Goal: Information Seeking & Learning: Find specific fact

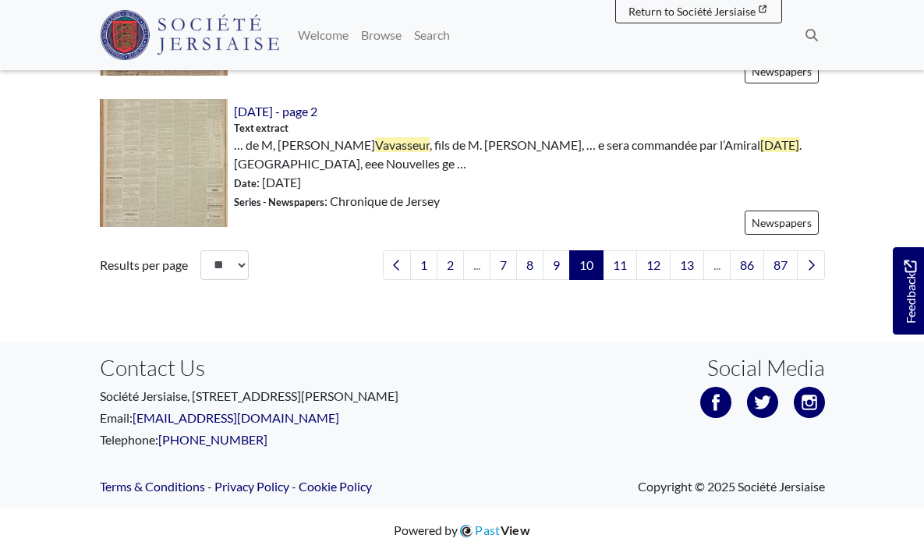
scroll to position [2514, 0]
click at [619, 268] on link "11" at bounding box center [620, 266] width 34 height 30
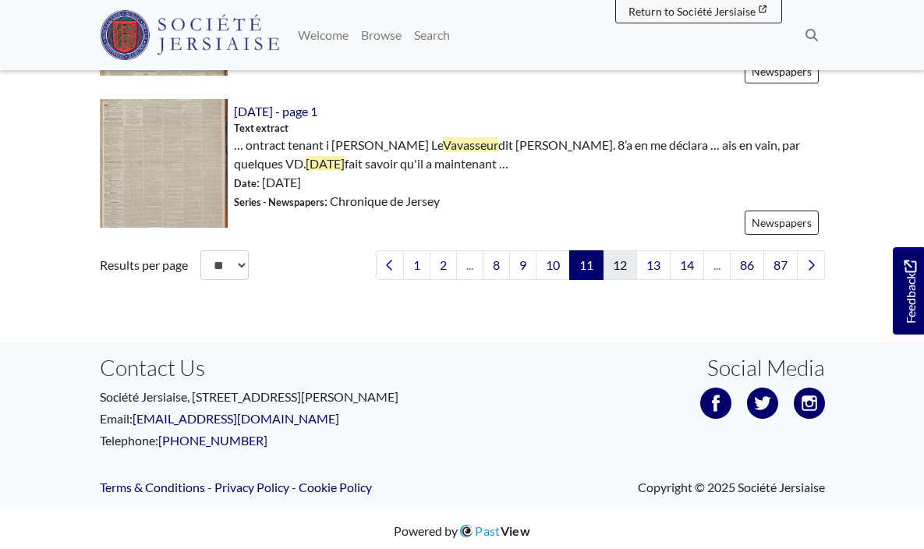
scroll to position [2445, 0]
click at [623, 259] on link "12" at bounding box center [620, 266] width 34 height 30
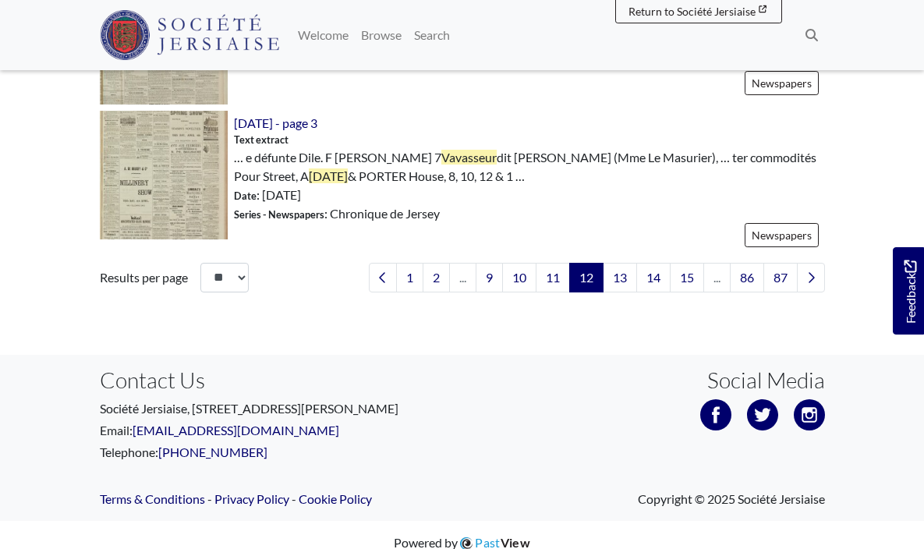
scroll to position [2521, 0]
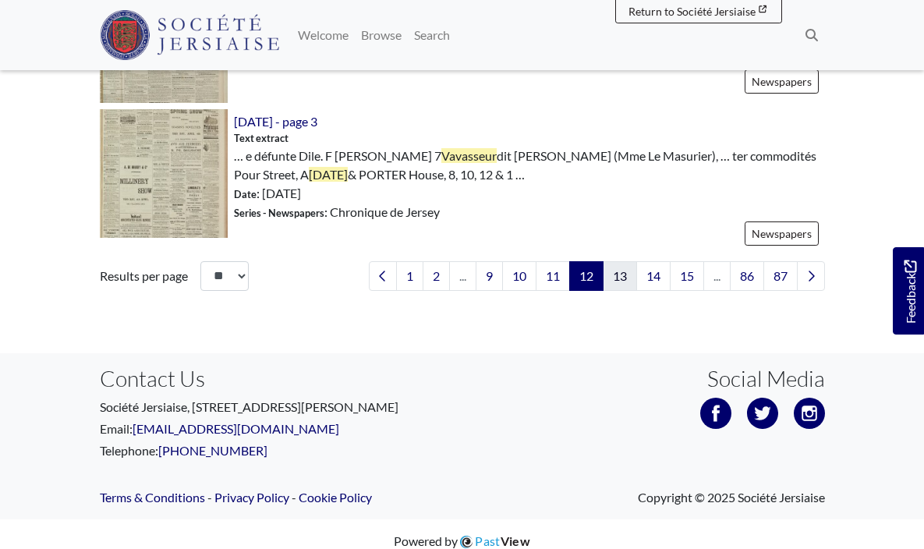
click at [629, 269] on link "13" at bounding box center [620, 276] width 34 height 30
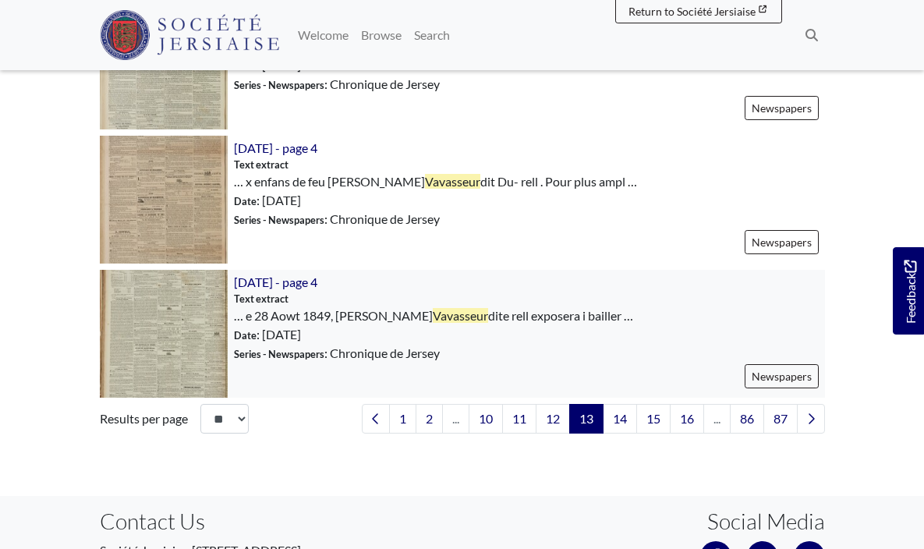
scroll to position [2366, 0]
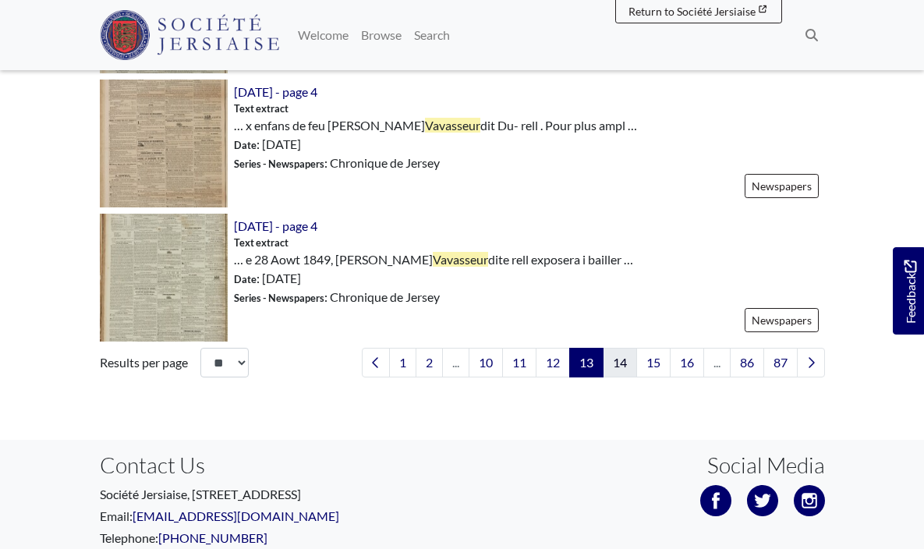
click at [613, 359] on link "14" at bounding box center [620, 363] width 34 height 30
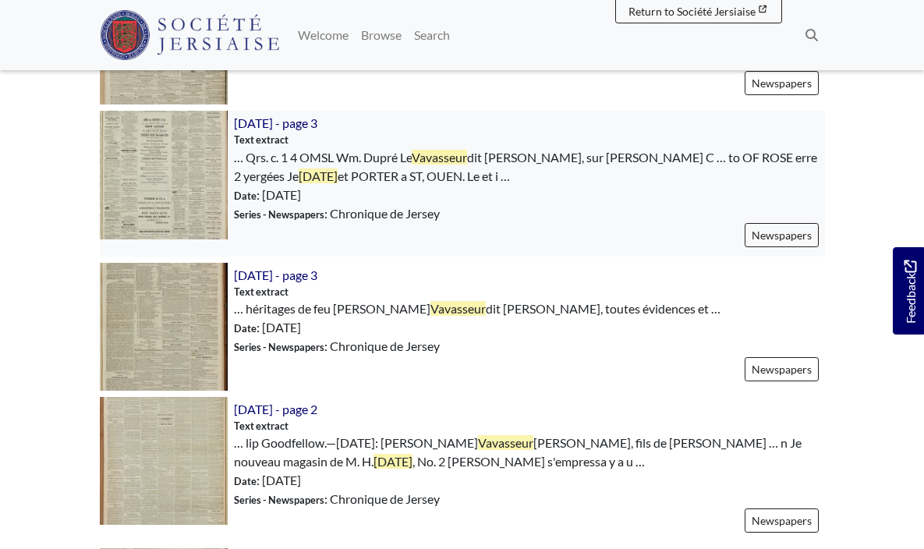
scroll to position [620, 0]
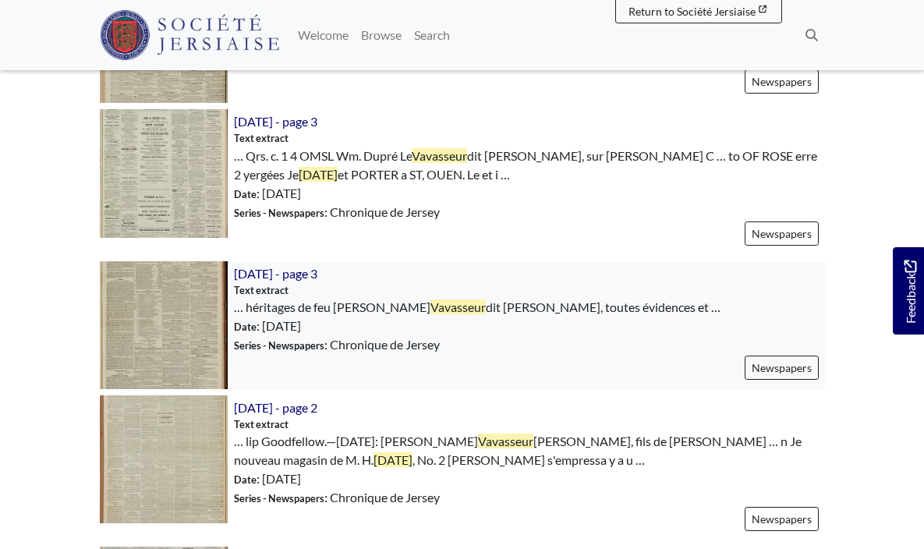
click at [187, 310] on img at bounding box center [164, 325] width 128 height 128
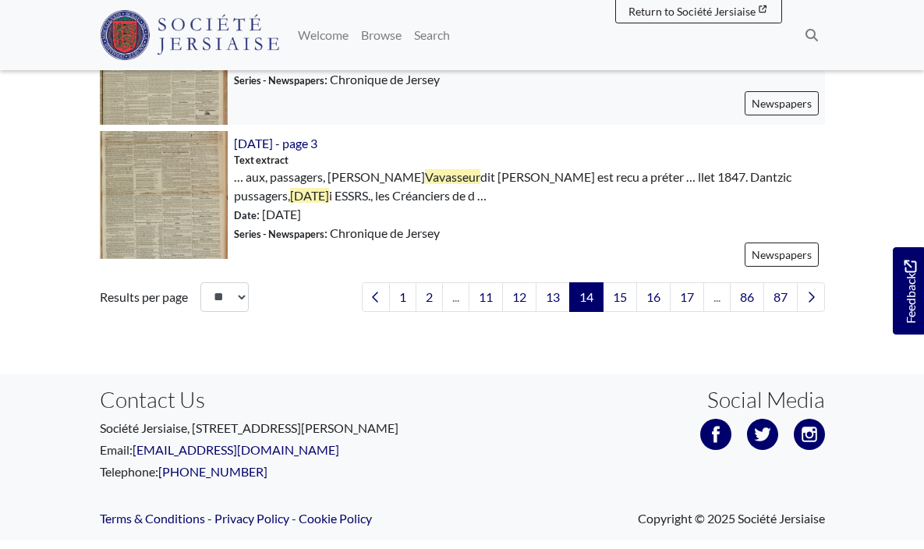
scroll to position [2484, 0]
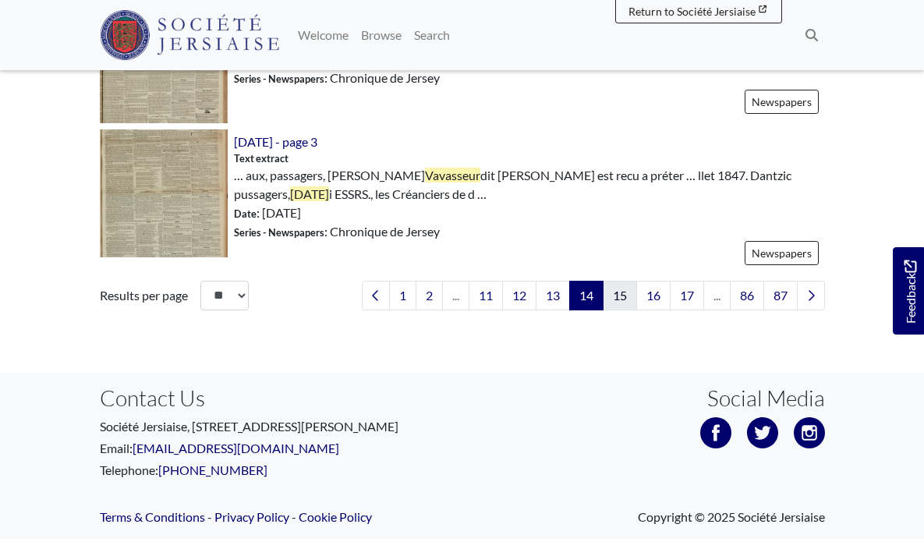
click at [622, 287] on link "15" at bounding box center [620, 296] width 34 height 30
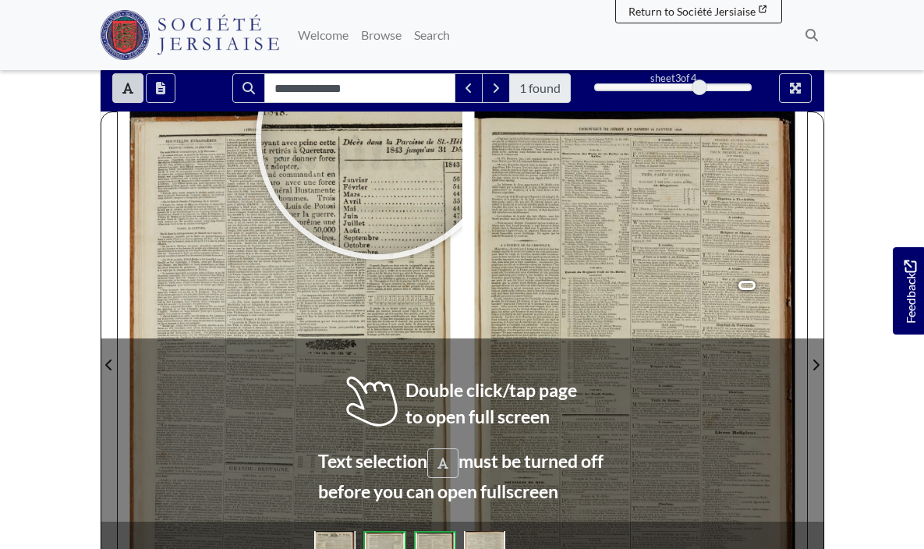
scroll to position [170, 0]
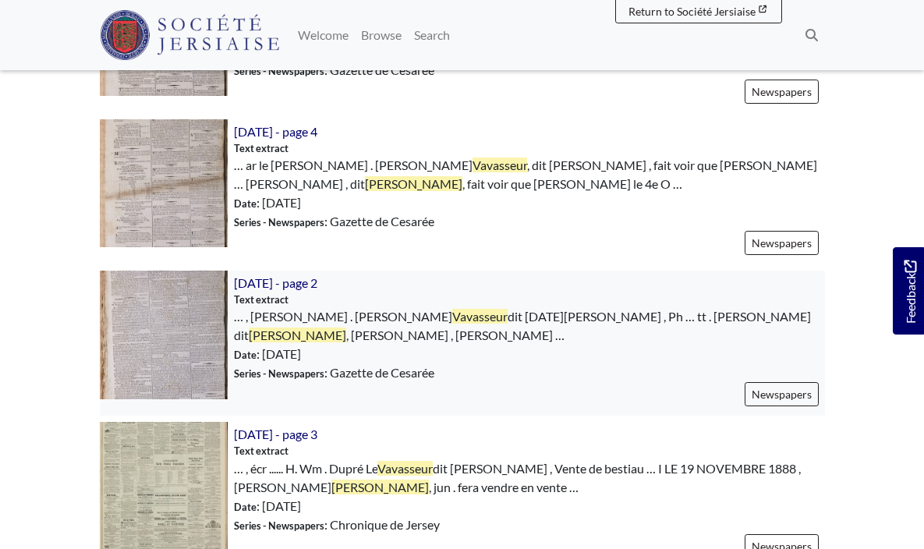
scroll to position [1654, 0]
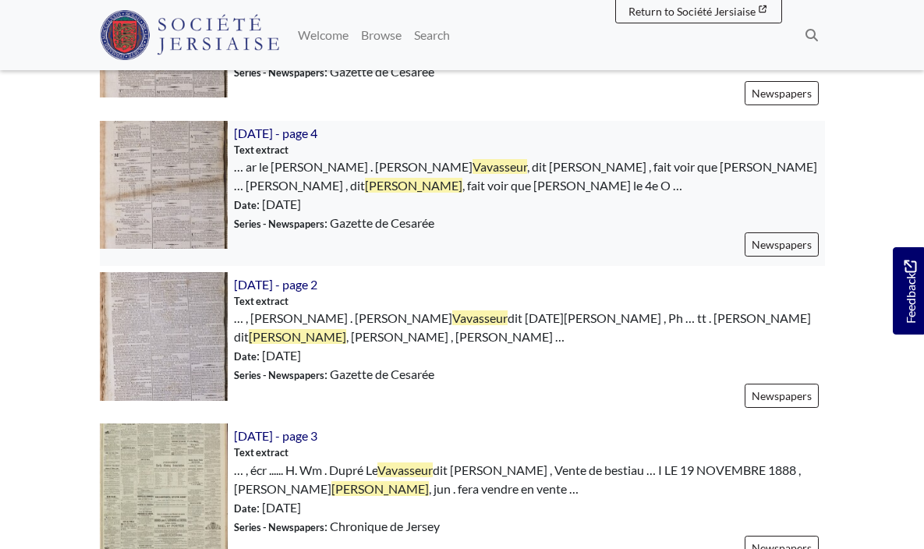
click at [155, 160] on img at bounding box center [164, 185] width 128 height 128
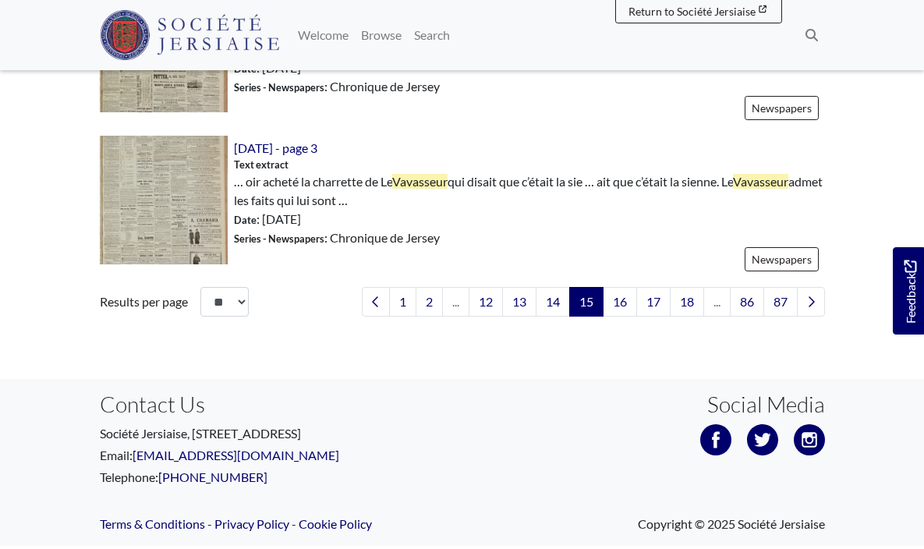
scroll to position [2566, 0]
click at [619, 288] on link "16" at bounding box center [620, 303] width 34 height 30
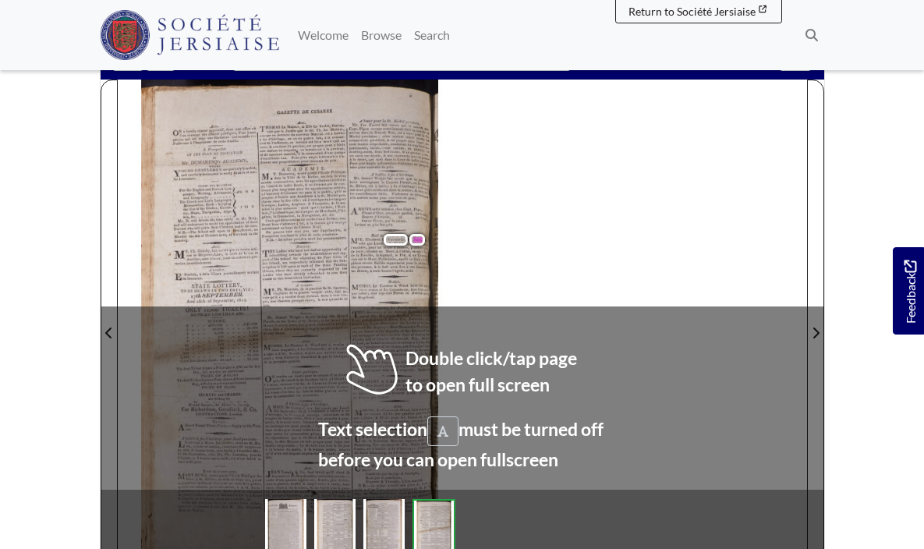
scroll to position [164, 0]
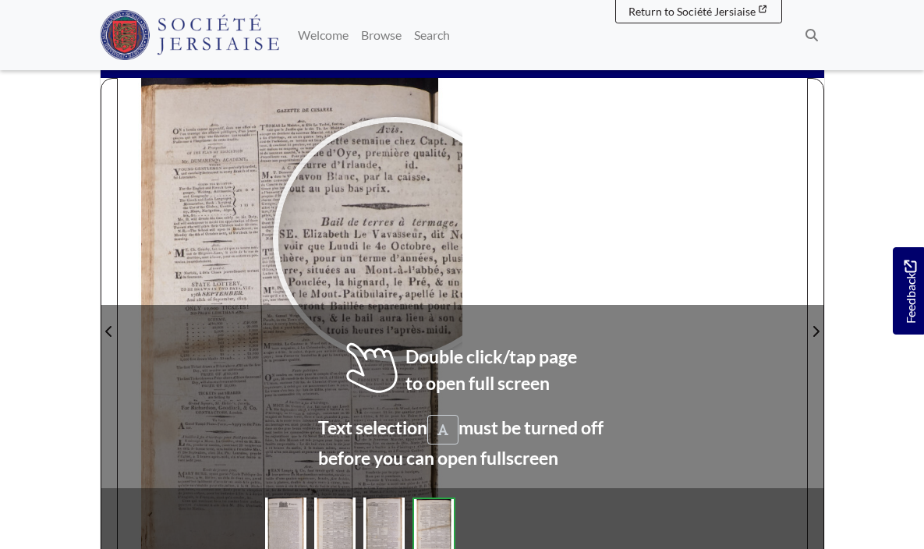
click at [395, 239] on div at bounding box center [395, 239] width 234 height 234
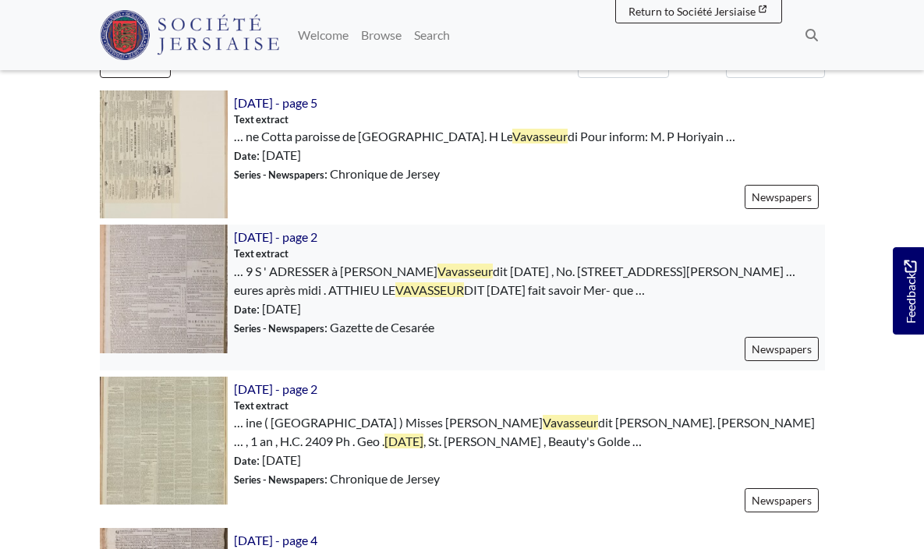
scroll to position [505, 0]
click at [172, 293] on img at bounding box center [164, 289] width 128 height 128
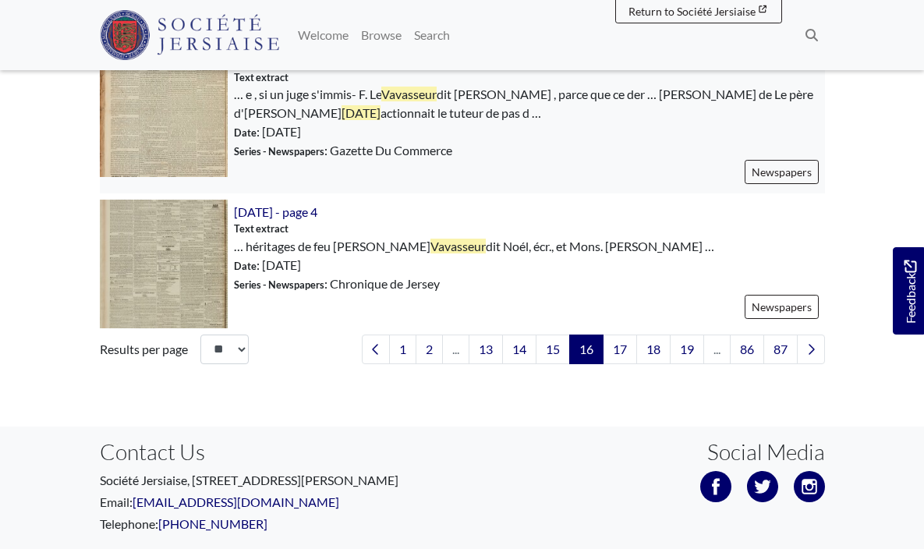
scroll to position [2434, 0]
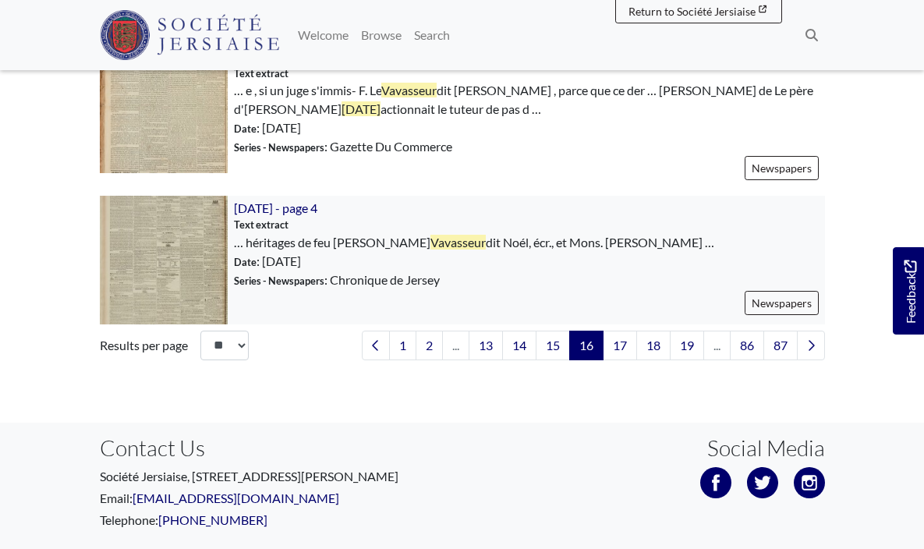
click at [152, 258] on img at bounding box center [164, 260] width 128 height 128
click at [615, 349] on link "17" at bounding box center [620, 346] width 34 height 30
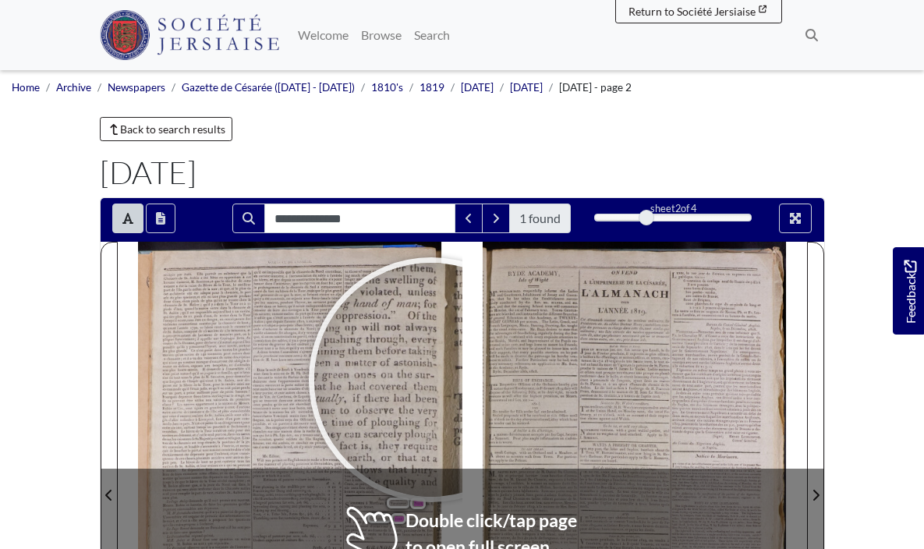
click at [431, 380] on div at bounding box center [431, 380] width 234 height 234
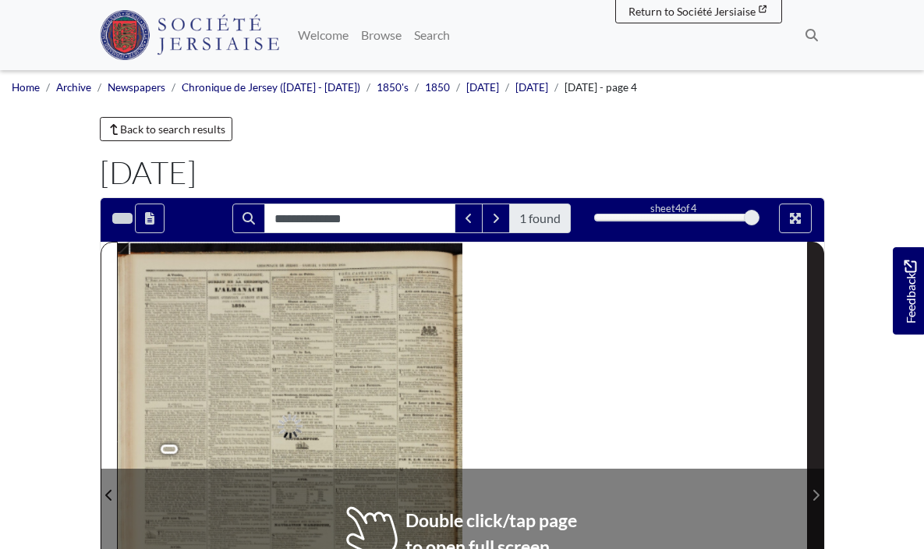
click at [534, 420] on div "eee ee ON A Vendre, NE maison avec huit vergées de terre. R.-G. KELLY, Membre d…" at bounding box center [463, 486] width 690 height 488
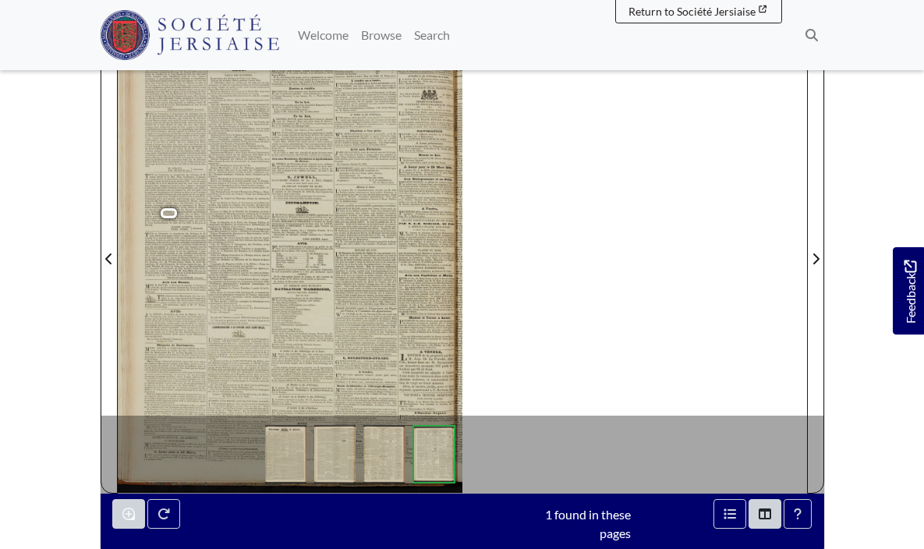
scroll to position [245, 0]
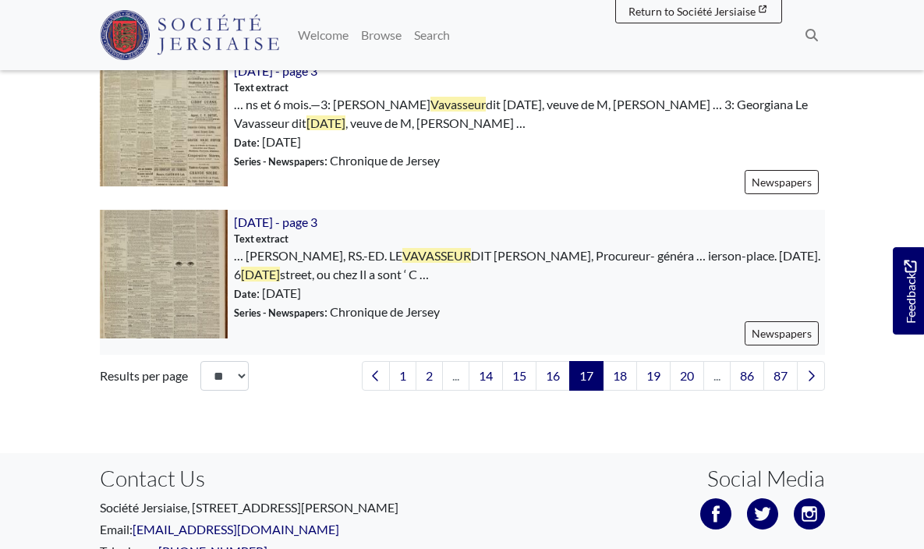
scroll to position [2456, 0]
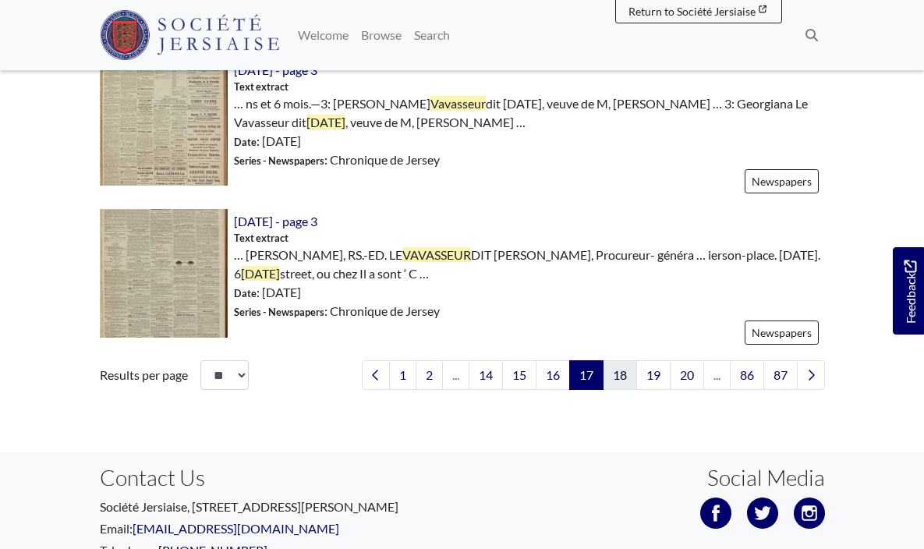
click at [620, 371] on link "18" at bounding box center [620, 375] width 34 height 30
click at [204, 144] on img at bounding box center [164, 122] width 128 height 128
click at [618, 384] on link "18" at bounding box center [620, 375] width 34 height 30
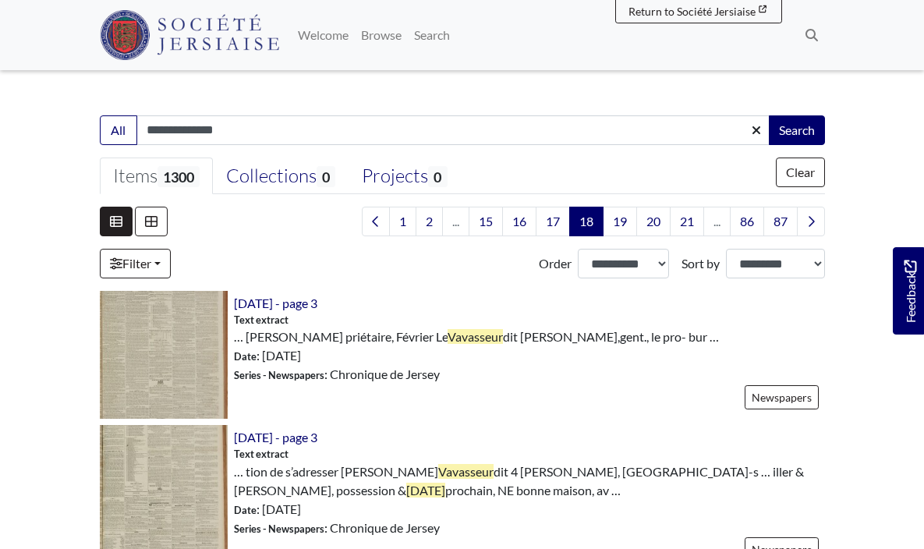
scroll to position [304, 0]
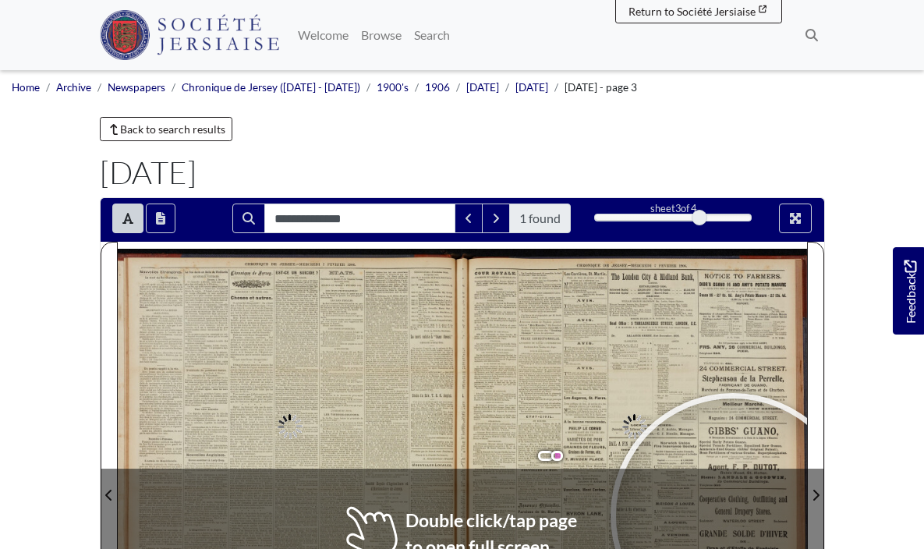
click at [616, 399] on div at bounding box center [733, 516] width 234 height 234
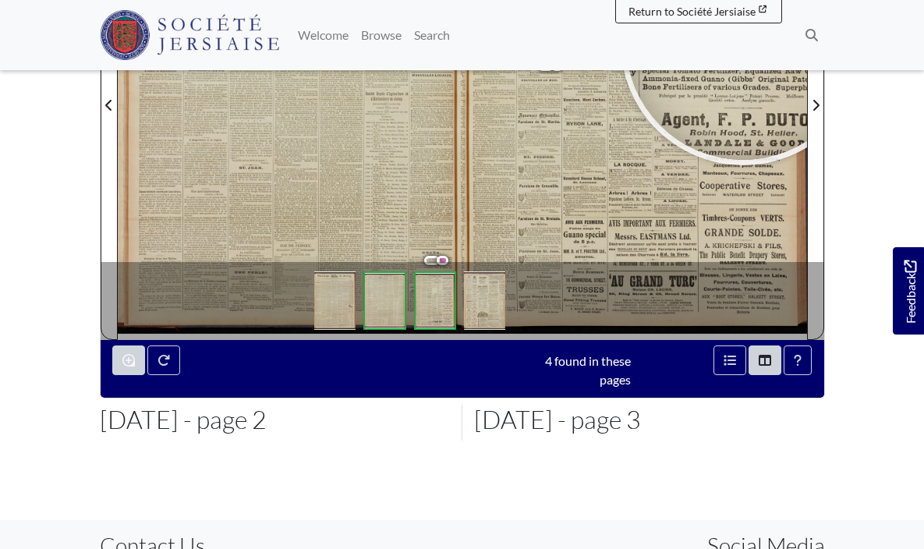
scroll to position [392, 0]
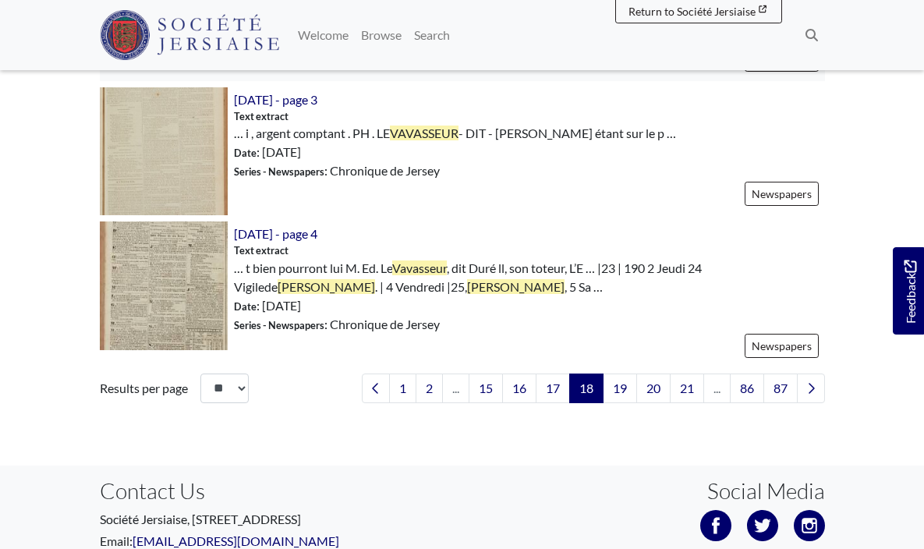
scroll to position [2424, 0]
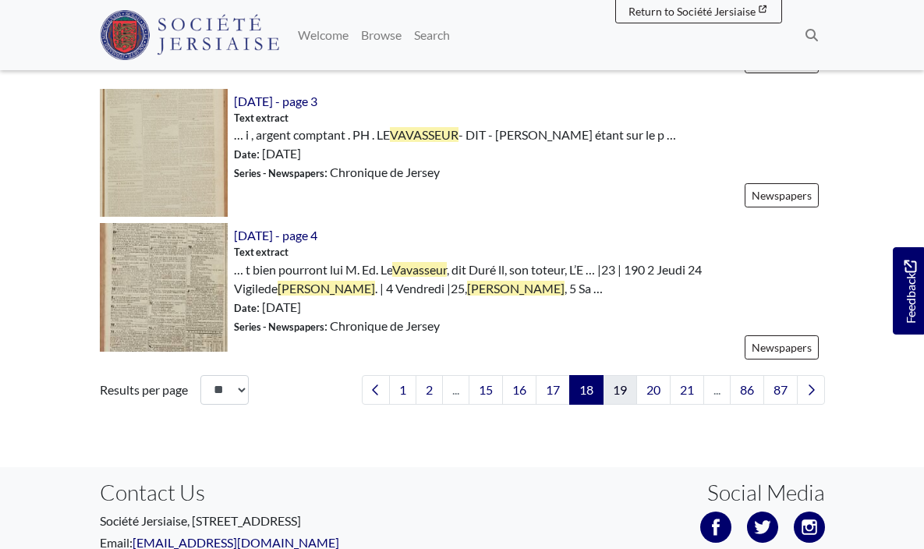
click at [615, 385] on link "19" at bounding box center [620, 390] width 34 height 30
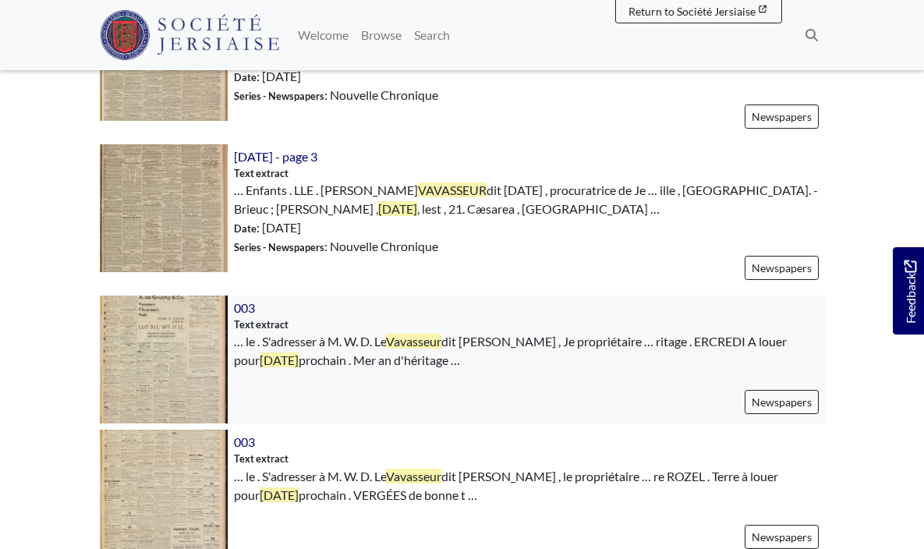
scroll to position [871, 0]
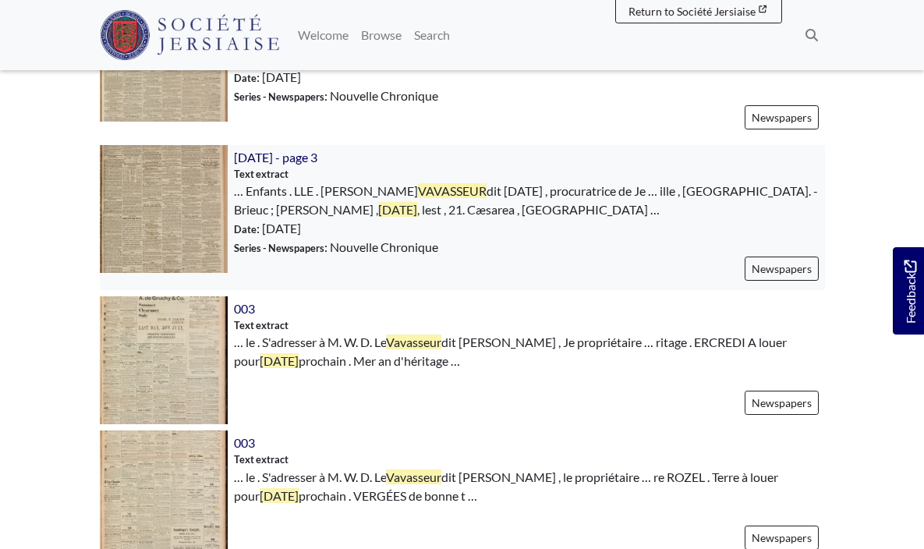
click at [183, 190] on img at bounding box center [164, 209] width 128 height 128
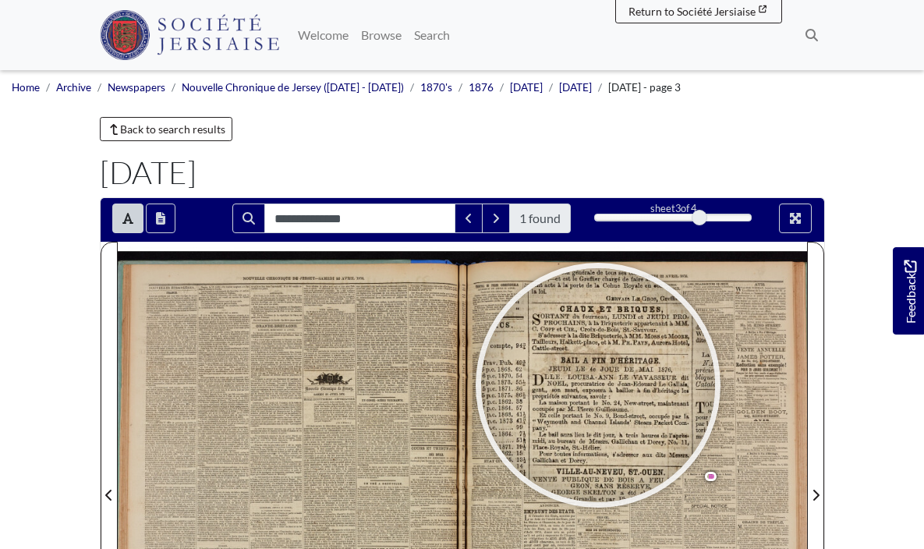
click div
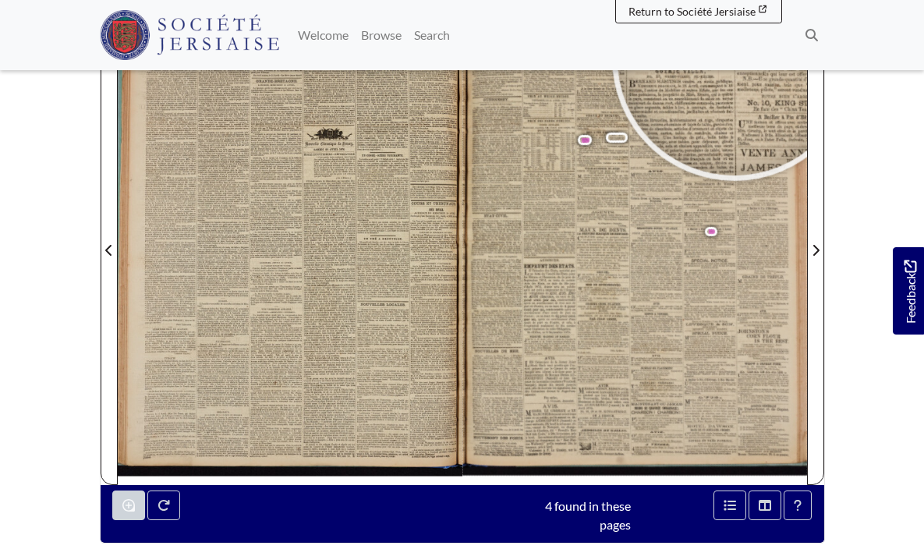
scroll to position [249, 0]
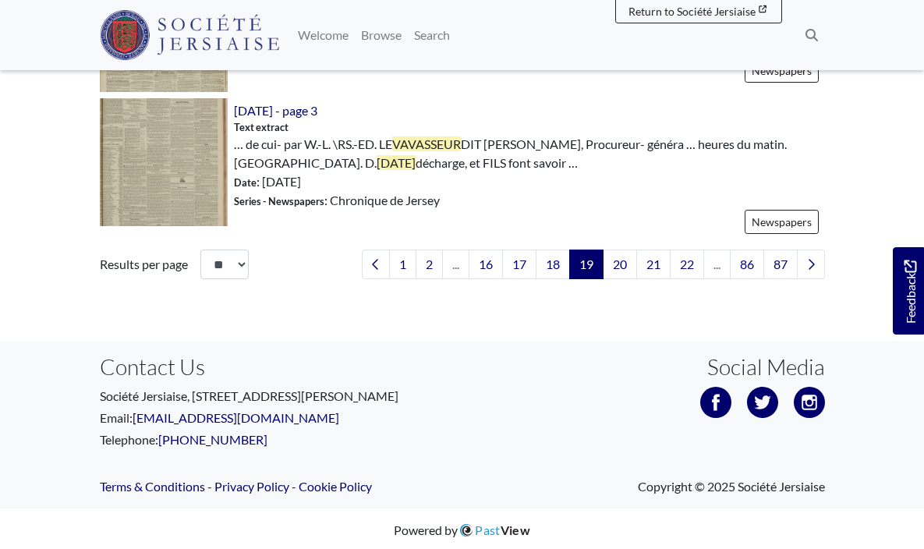
scroll to position [2480, 0]
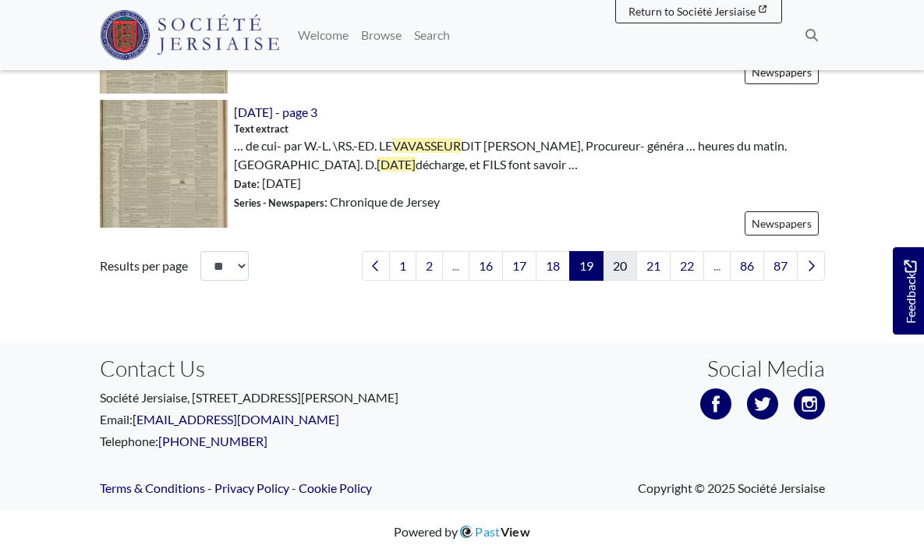
click at [624, 267] on link "20" at bounding box center [620, 266] width 34 height 30
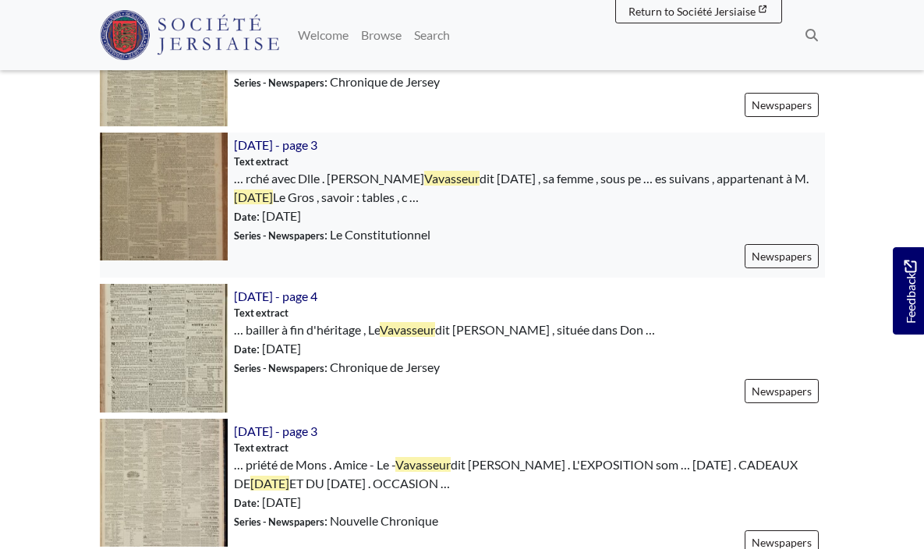
scroll to position [2052, 0]
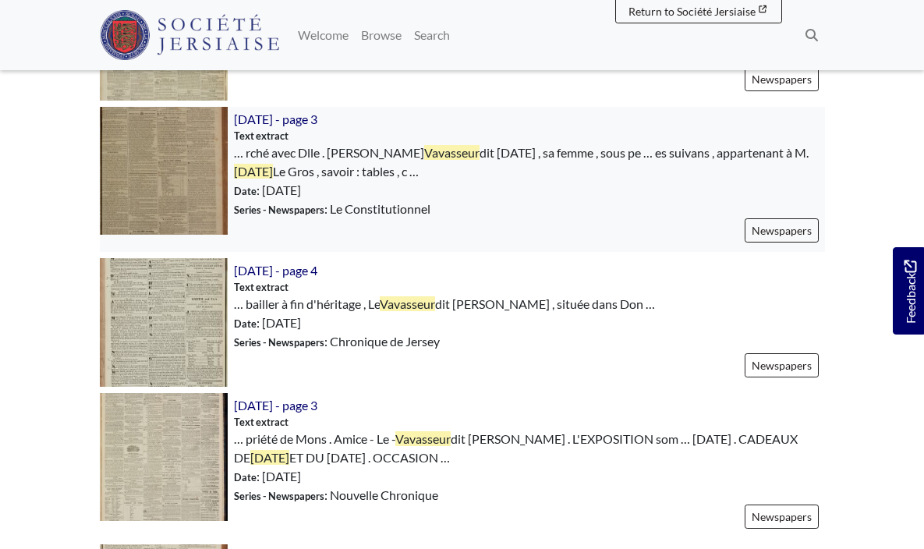
click at [193, 171] on img at bounding box center [164, 171] width 128 height 128
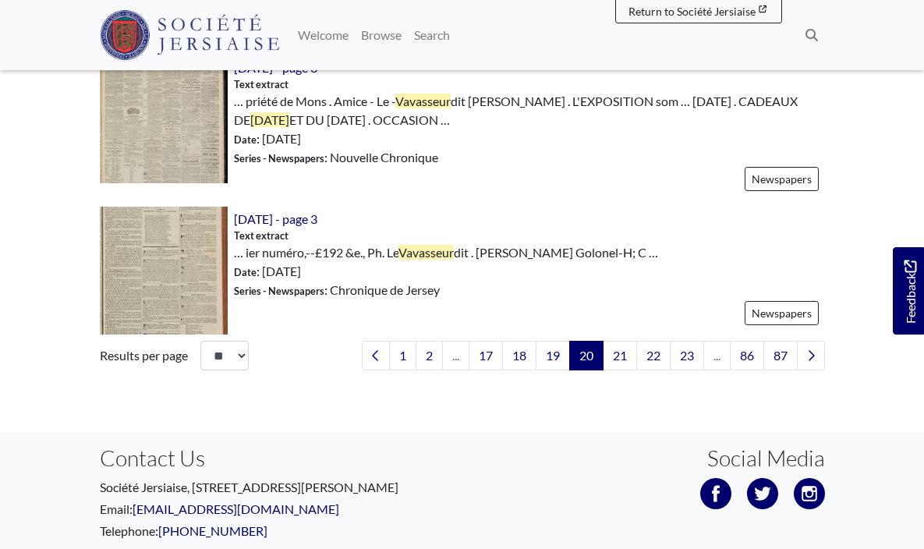
scroll to position [2392, 0]
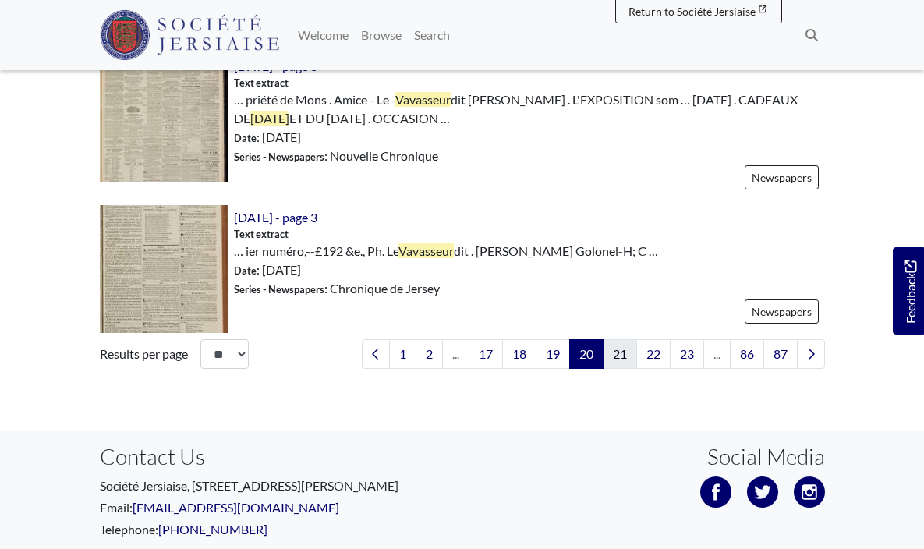
click at [620, 356] on link "21" at bounding box center [620, 354] width 34 height 30
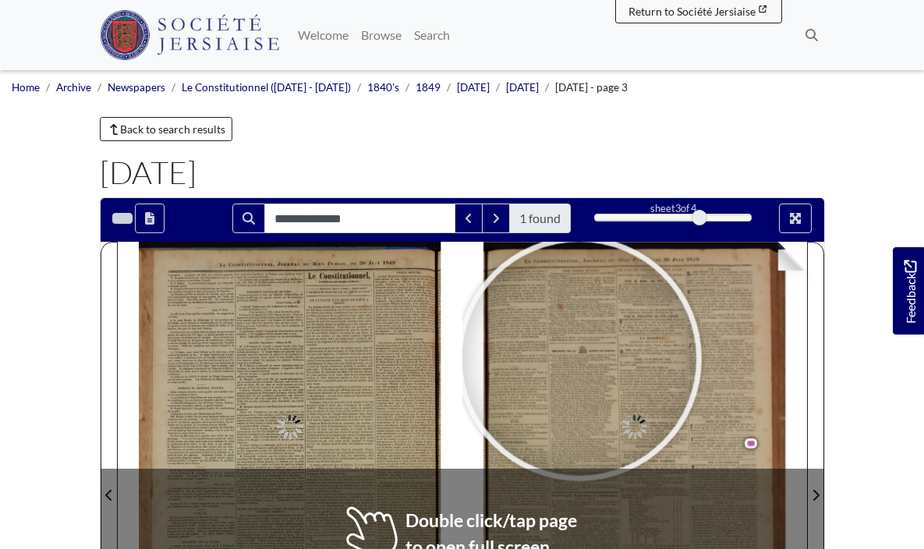
scroll to position [171, 0]
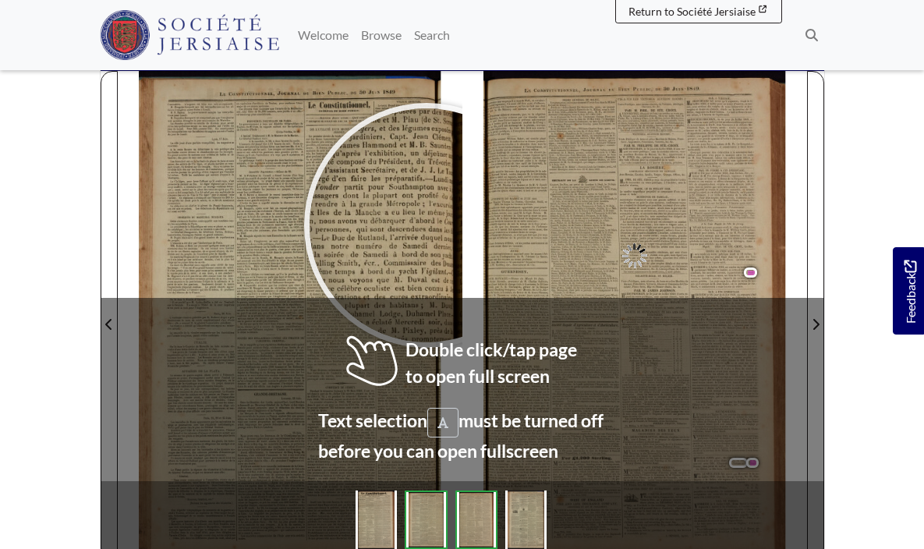
click at [427, 225] on div at bounding box center [427, 225] width 234 height 234
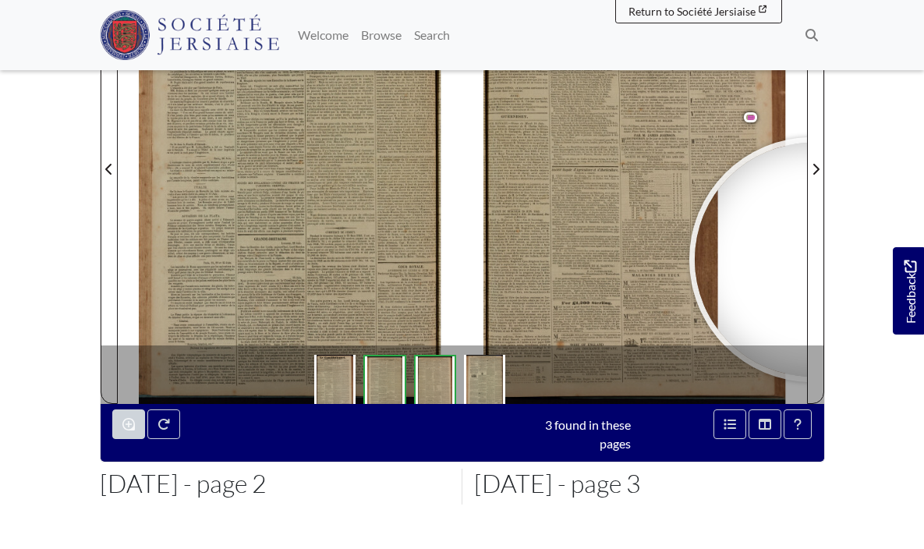
scroll to position [326, 0]
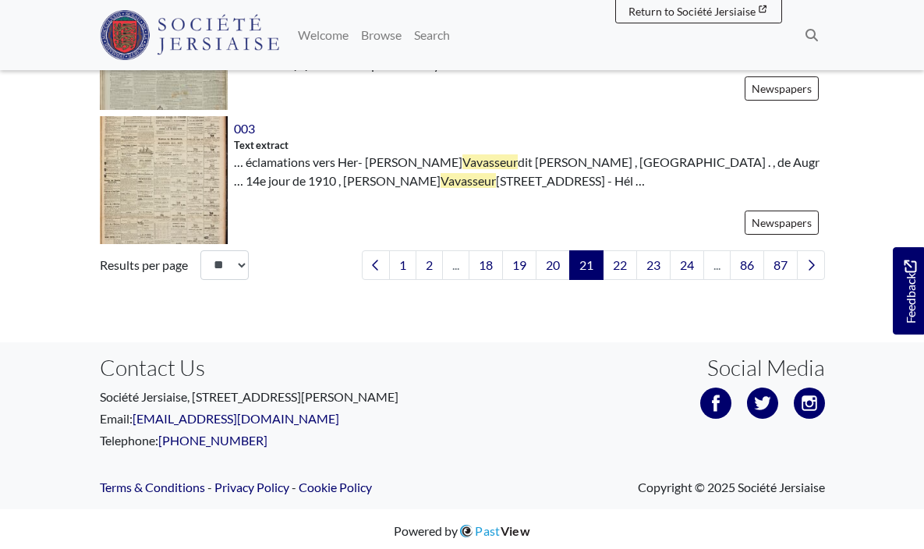
scroll to position [2497, 0]
click at [615, 264] on link "22" at bounding box center [620, 266] width 34 height 30
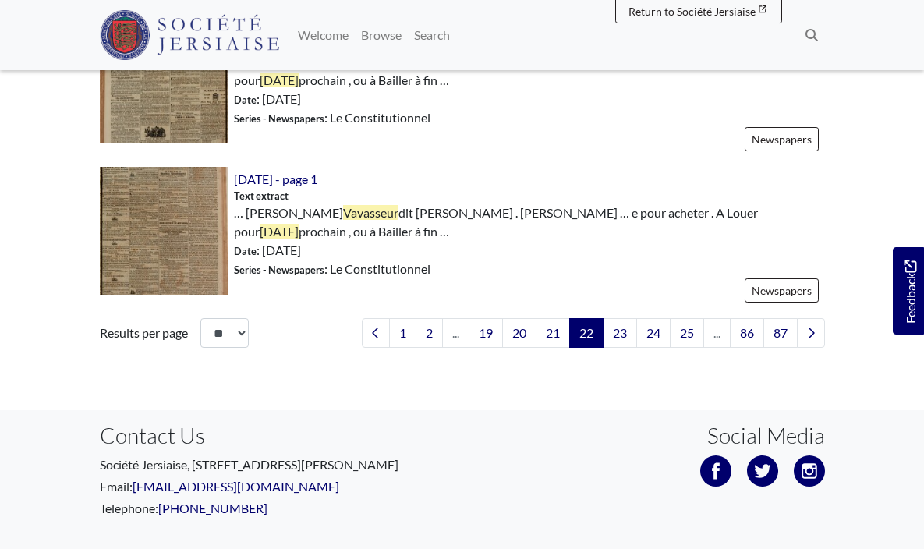
scroll to position [2419, 0]
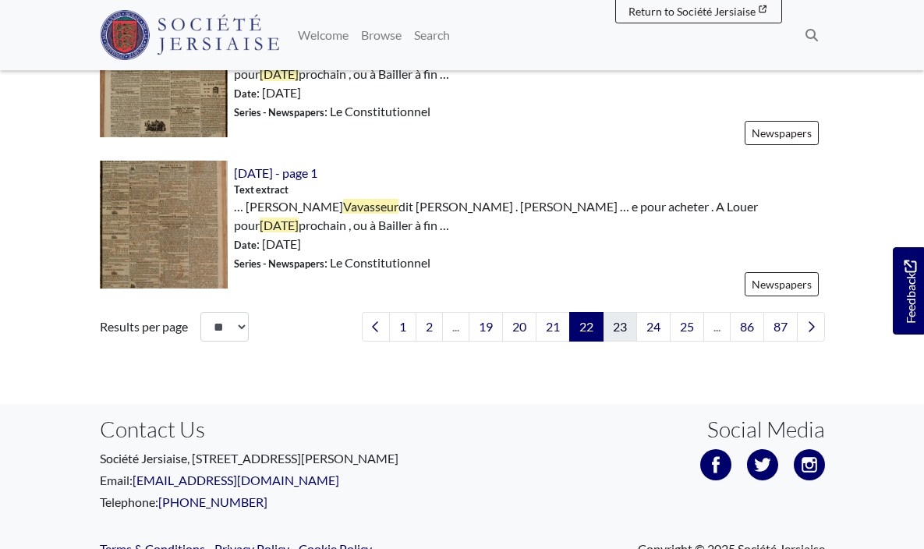
click at [624, 319] on link "23" at bounding box center [620, 327] width 34 height 30
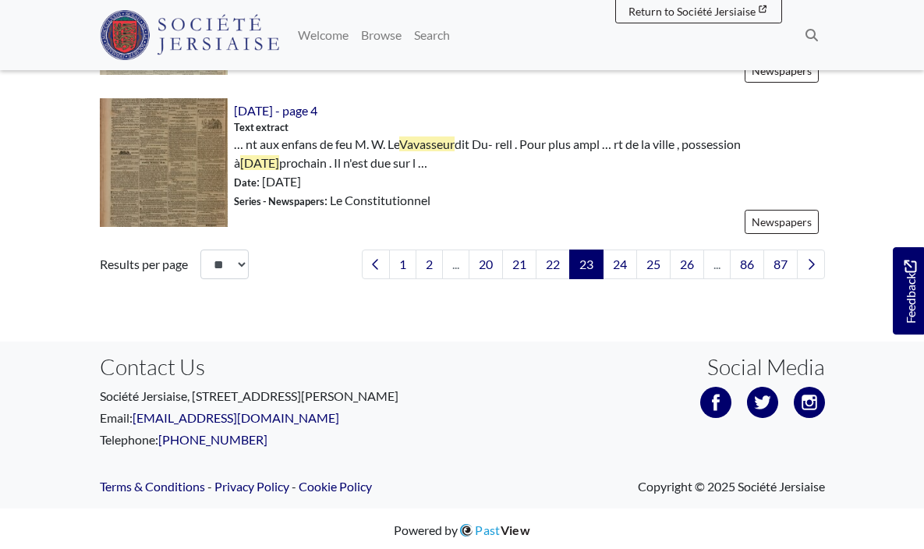
scroll to position [2566, 0]
click at [622, 255] on link "24" at bounding box center [620, 265] width 34 height 30
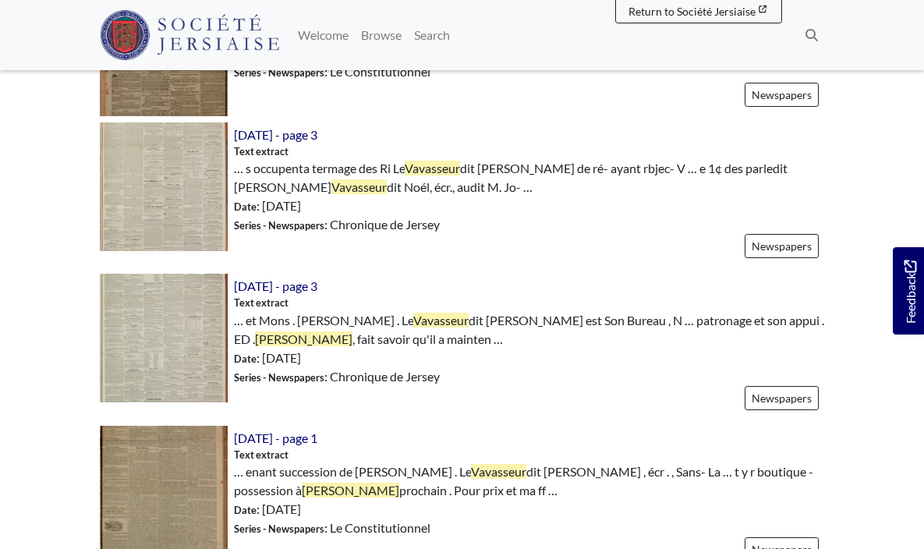
scroll to position [1964, 0]
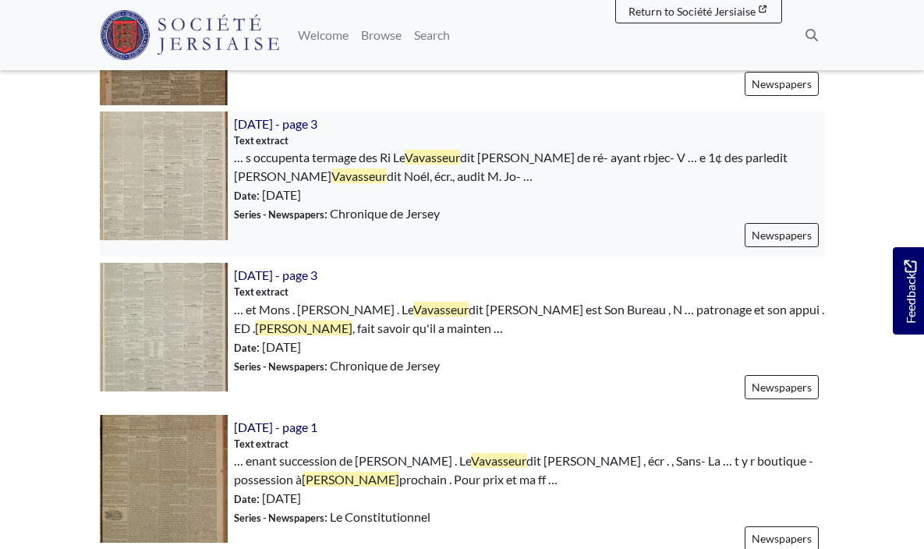
click at [161, 178] on img at bounding box center [164, 176] width 128 height 128
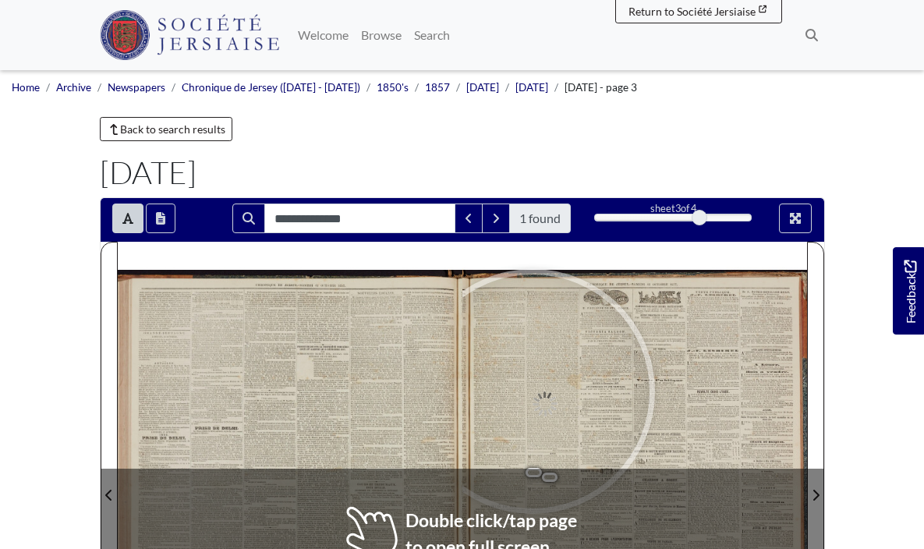
click div
